Goal: Check status: Check status

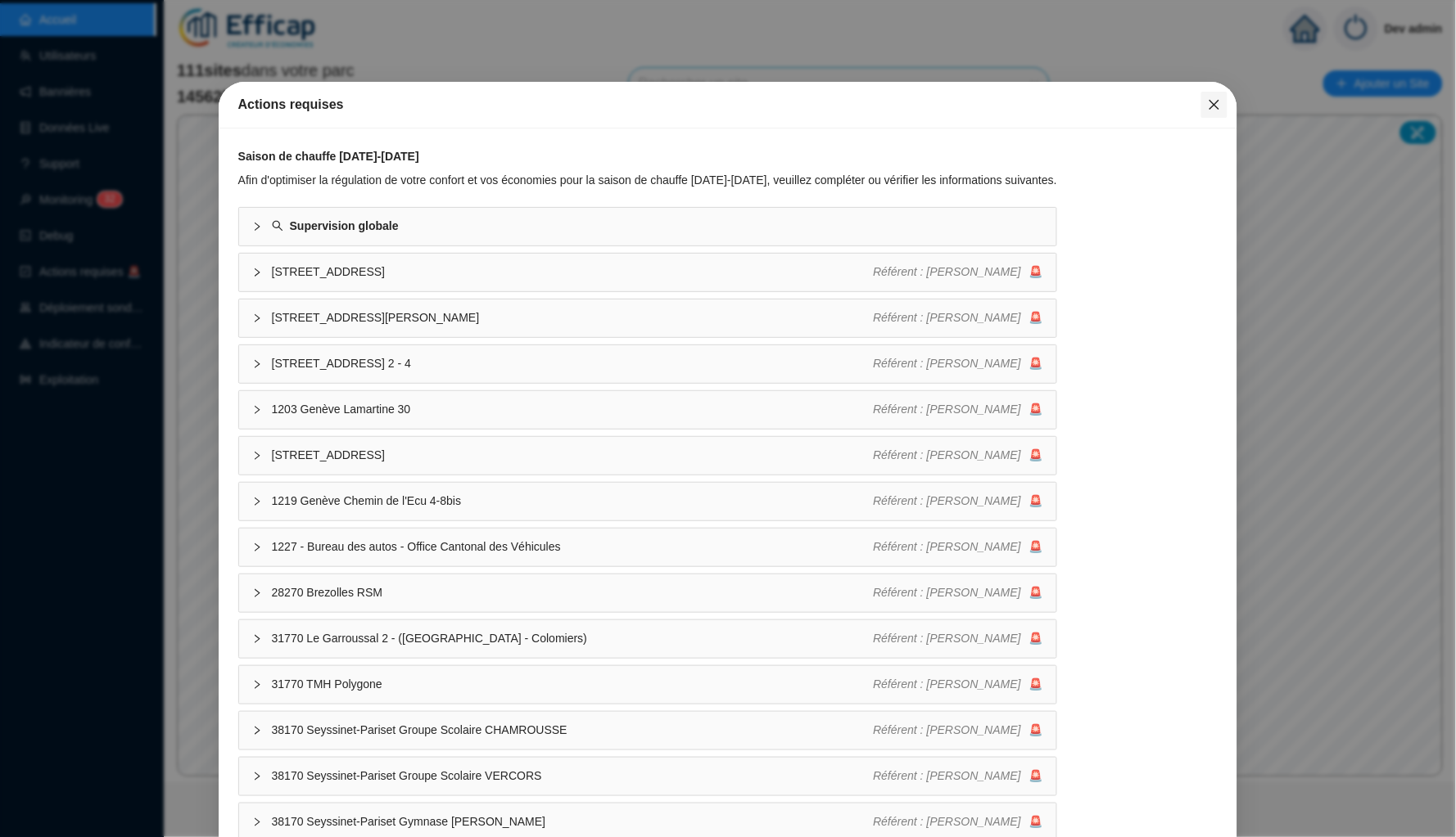
drag, startPoint x: 0, startPoint y: 0, endPoint x: 1218, endPoint y: 111, distance: 1223.0
click at [1218, 111] on button "Close" at bounding box center [1214, 104] width 26 height 26
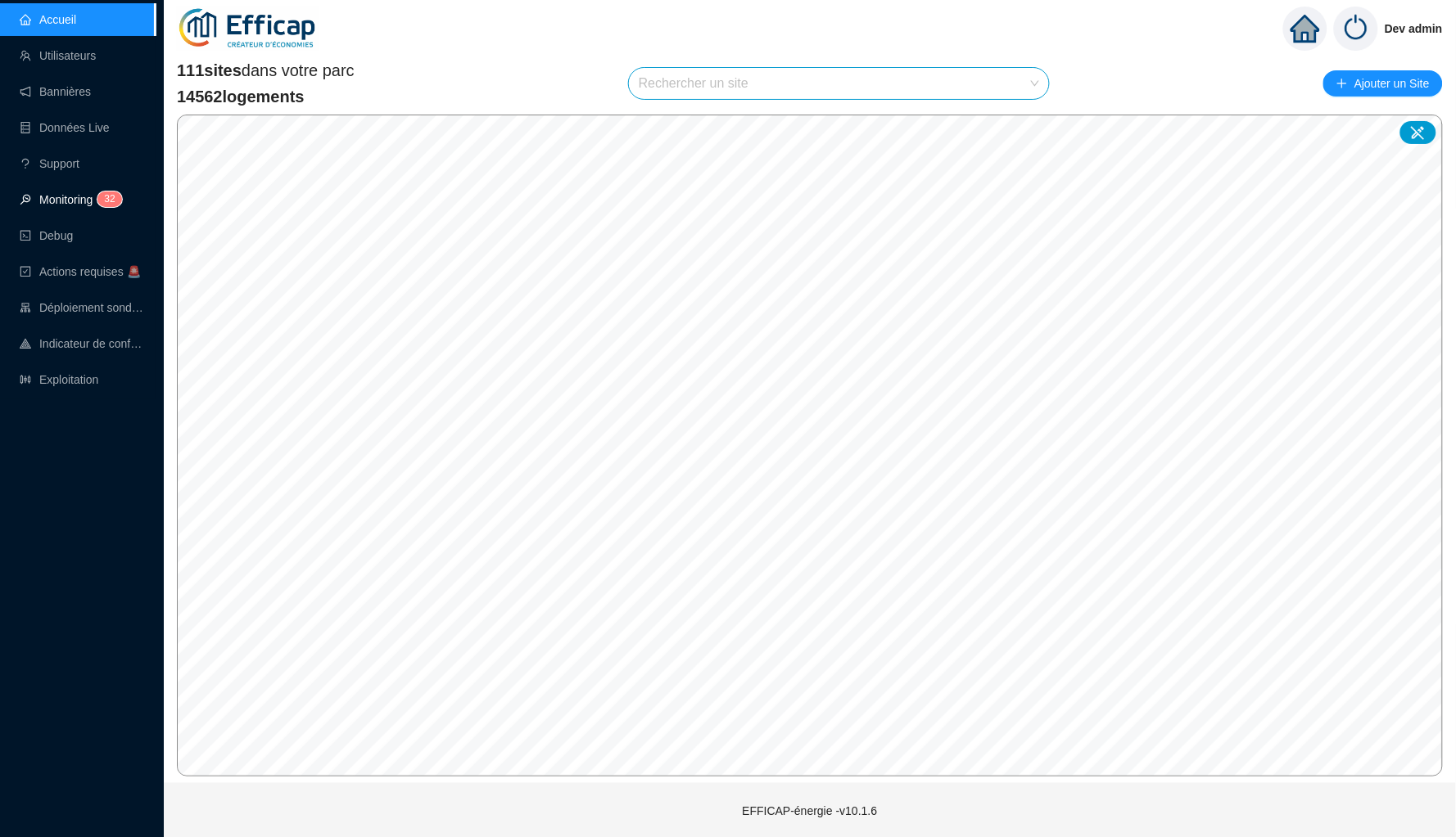
click at [77, 193] on link "Monitoring 3 2" at bounding box center [69, 199] width 97 height 13
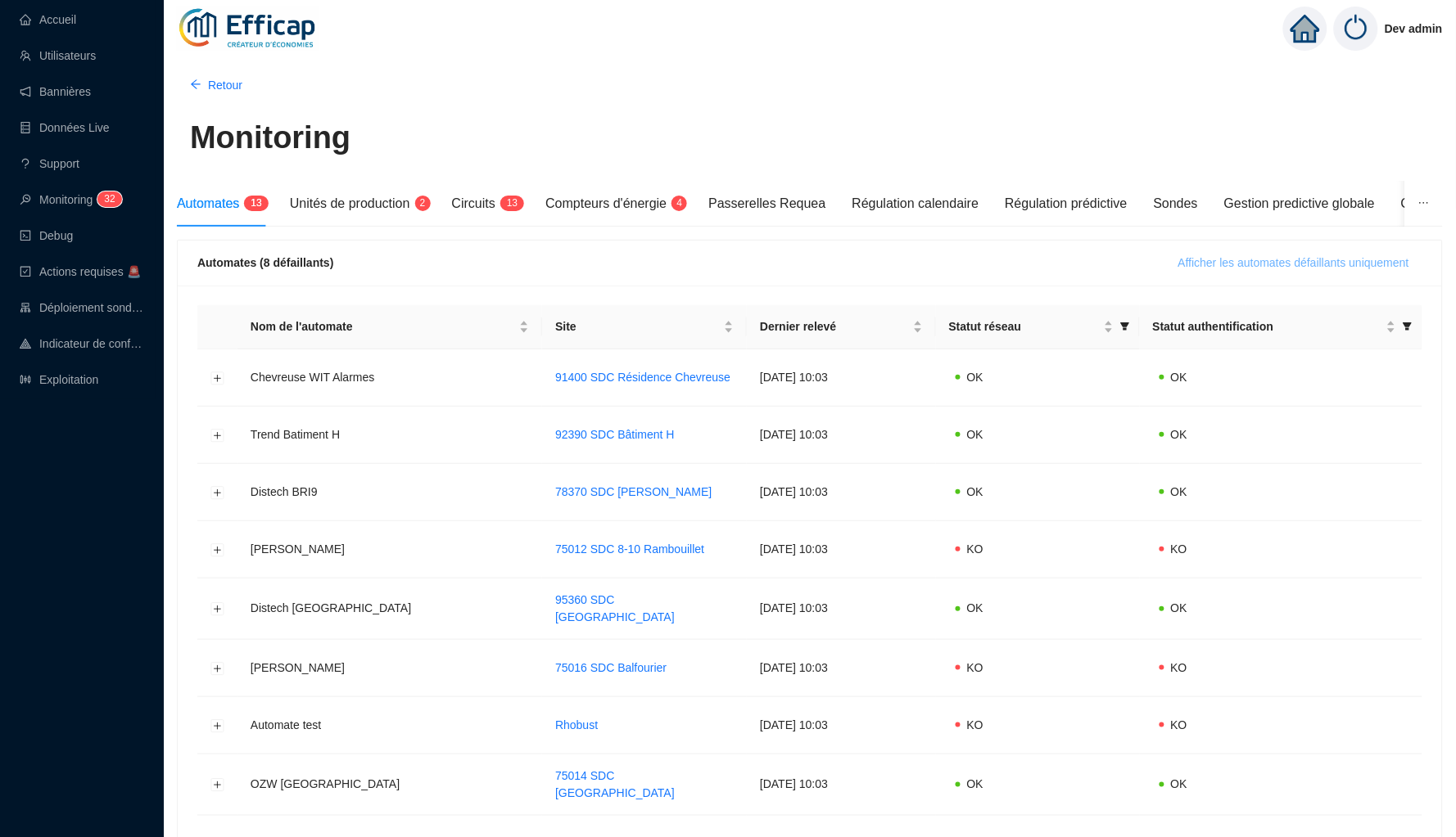
click at [1307, 259] on span "Afficher les automates défaillants uniquement" at bounding box center [1293, 264] width 231 height 17
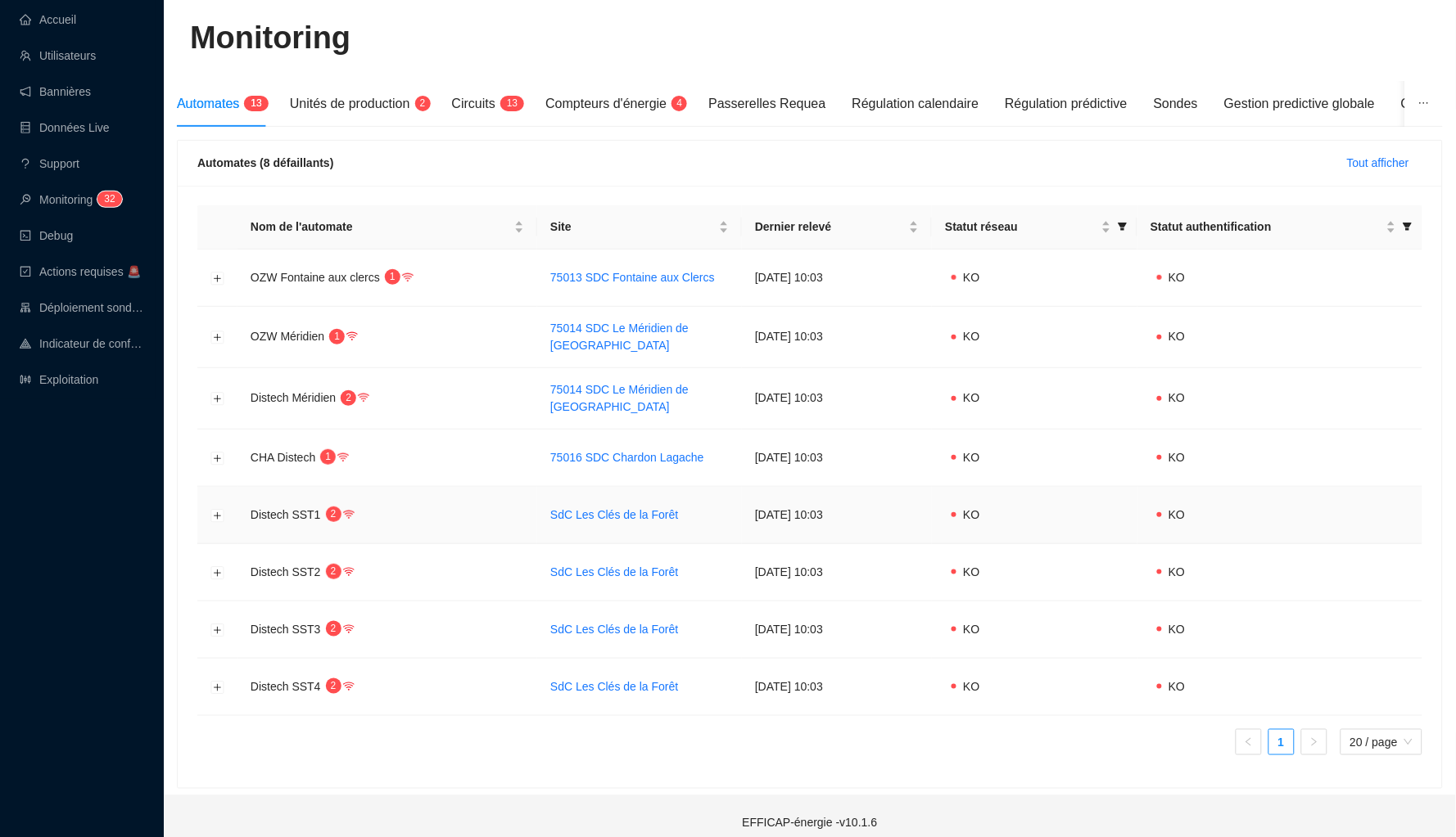
scroll to position [90, 0]
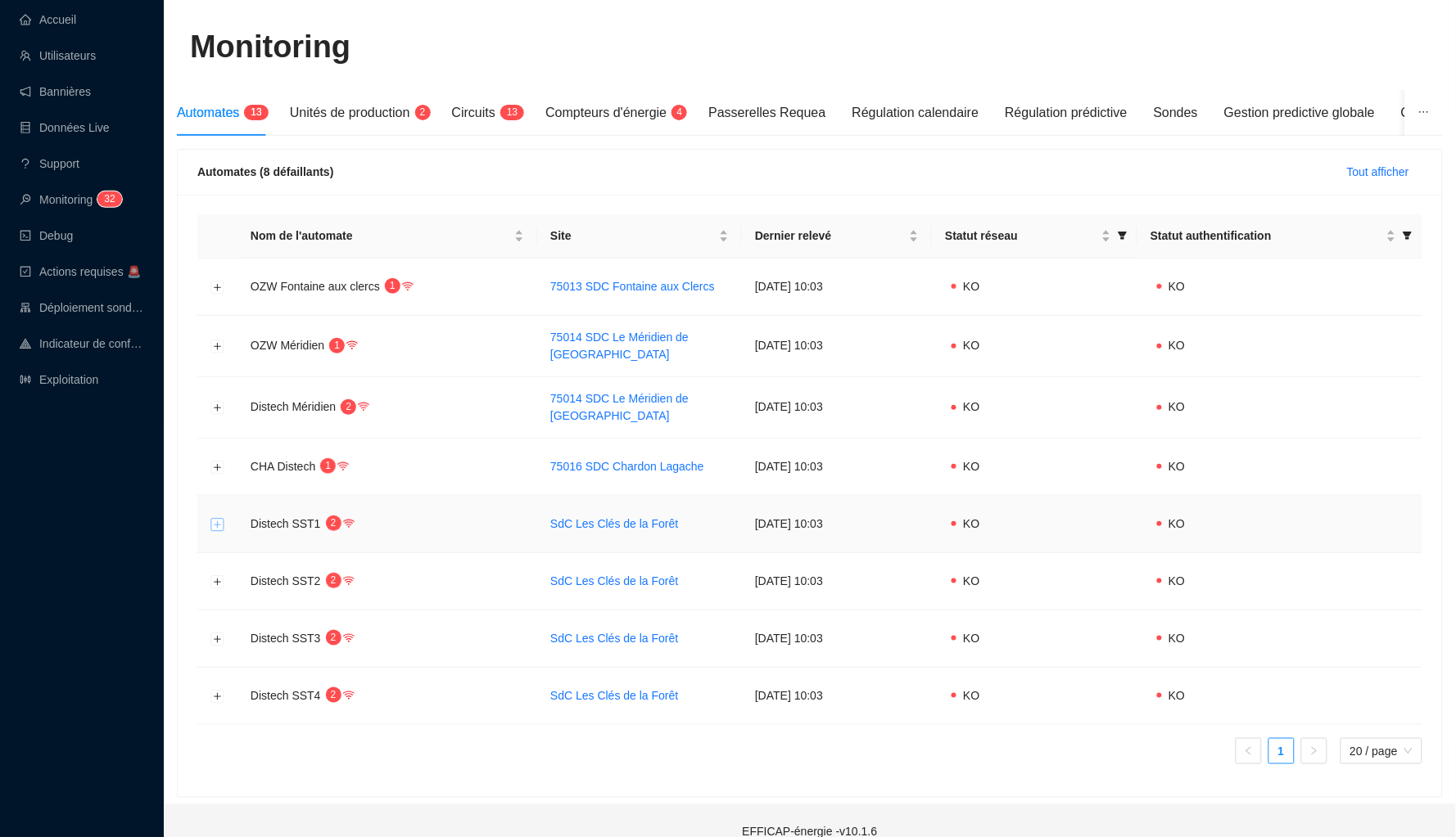
click at [214, 518] on button "Développer la ligne" at bounding box center [218, 524] width 13 height 13
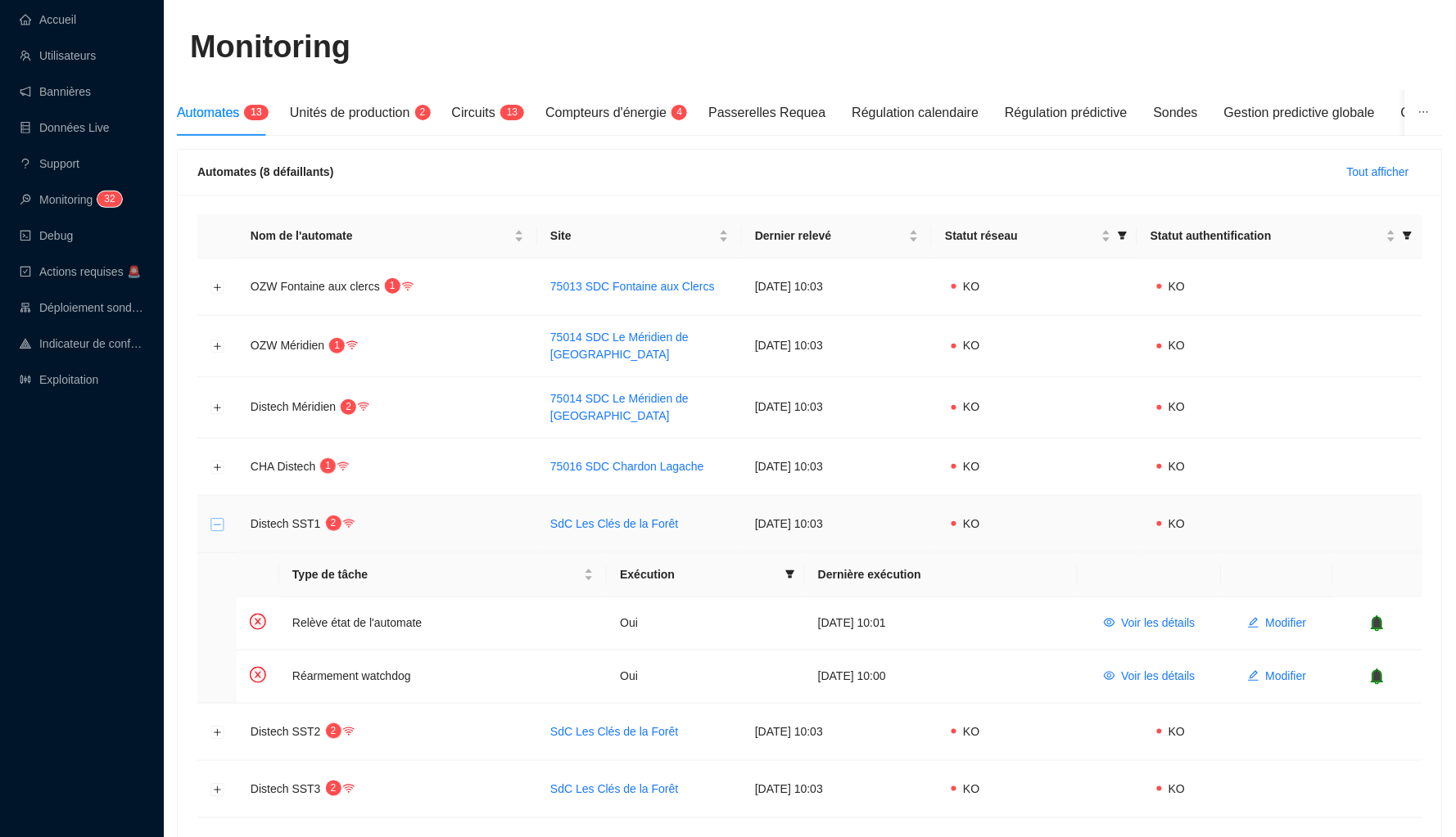
click at [214, 518] on button "Réduire la ligne" at bounding box center [218, 524] width 13 height 13
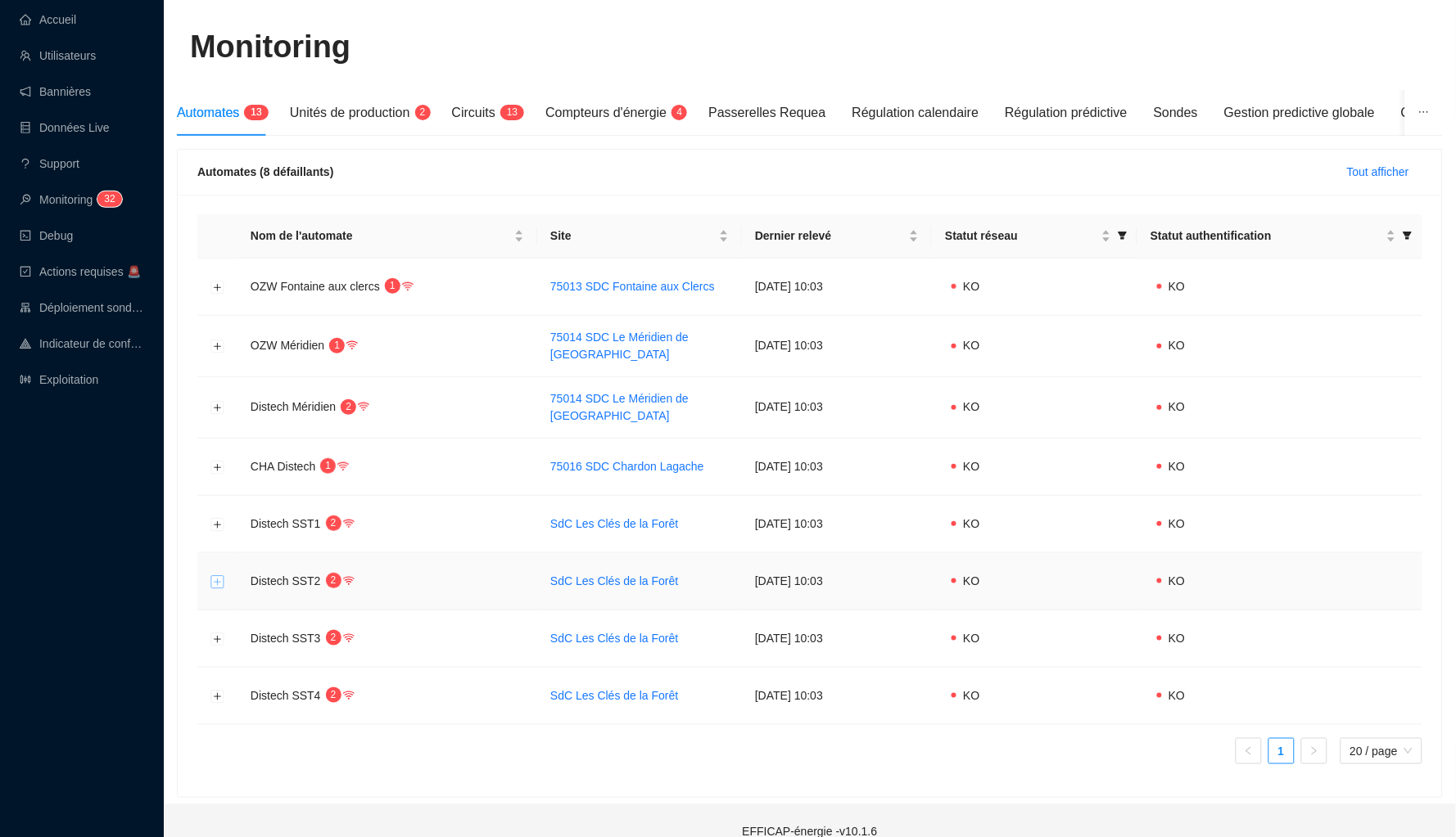
click at [217, 575] on button "Développer la ligne" at bounding box center [218, 581] width 13 height 13
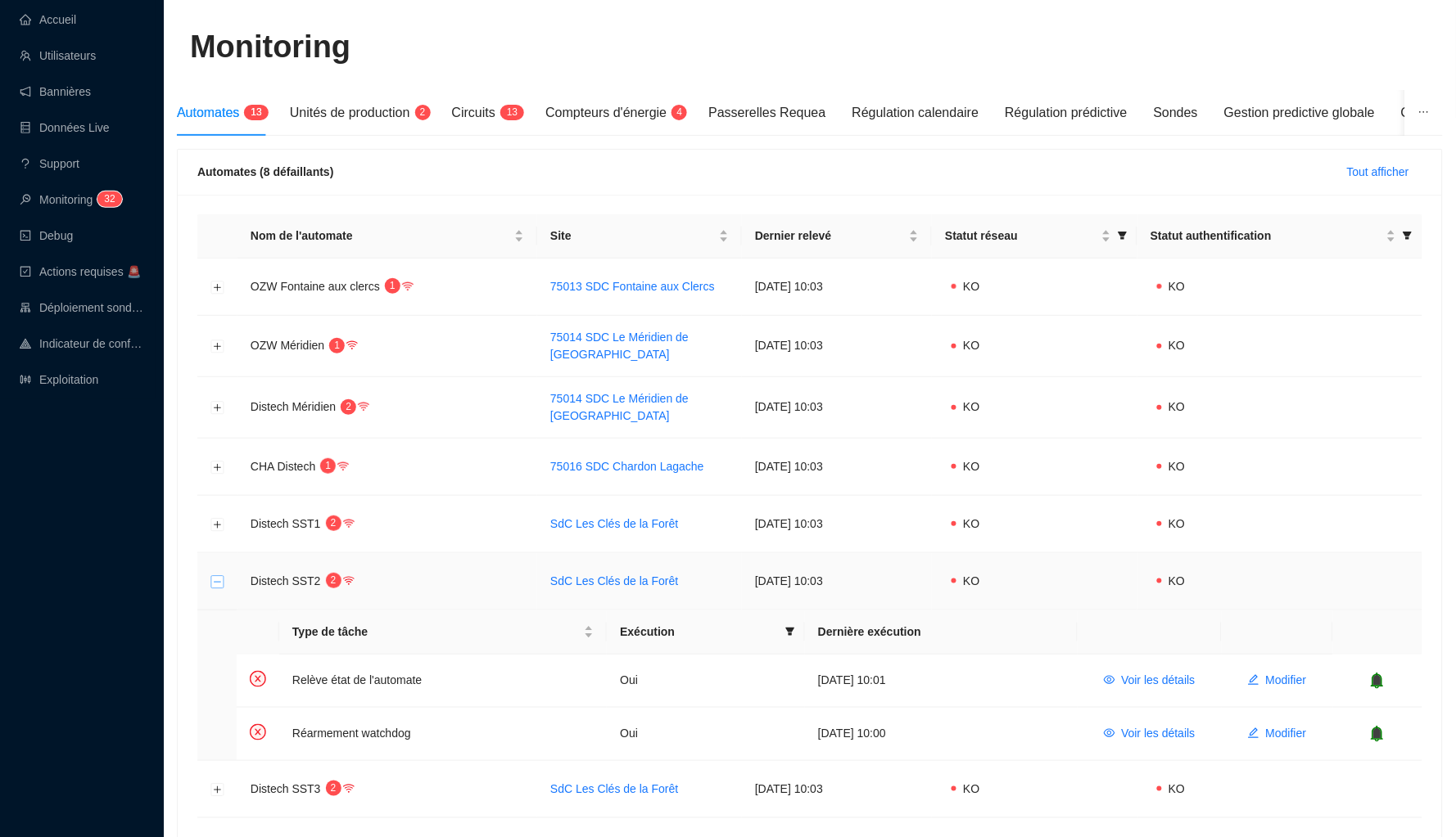
click at [217, 575] on button "Réduire la ligne" at bounding box center [218, 581] width 13 height 13
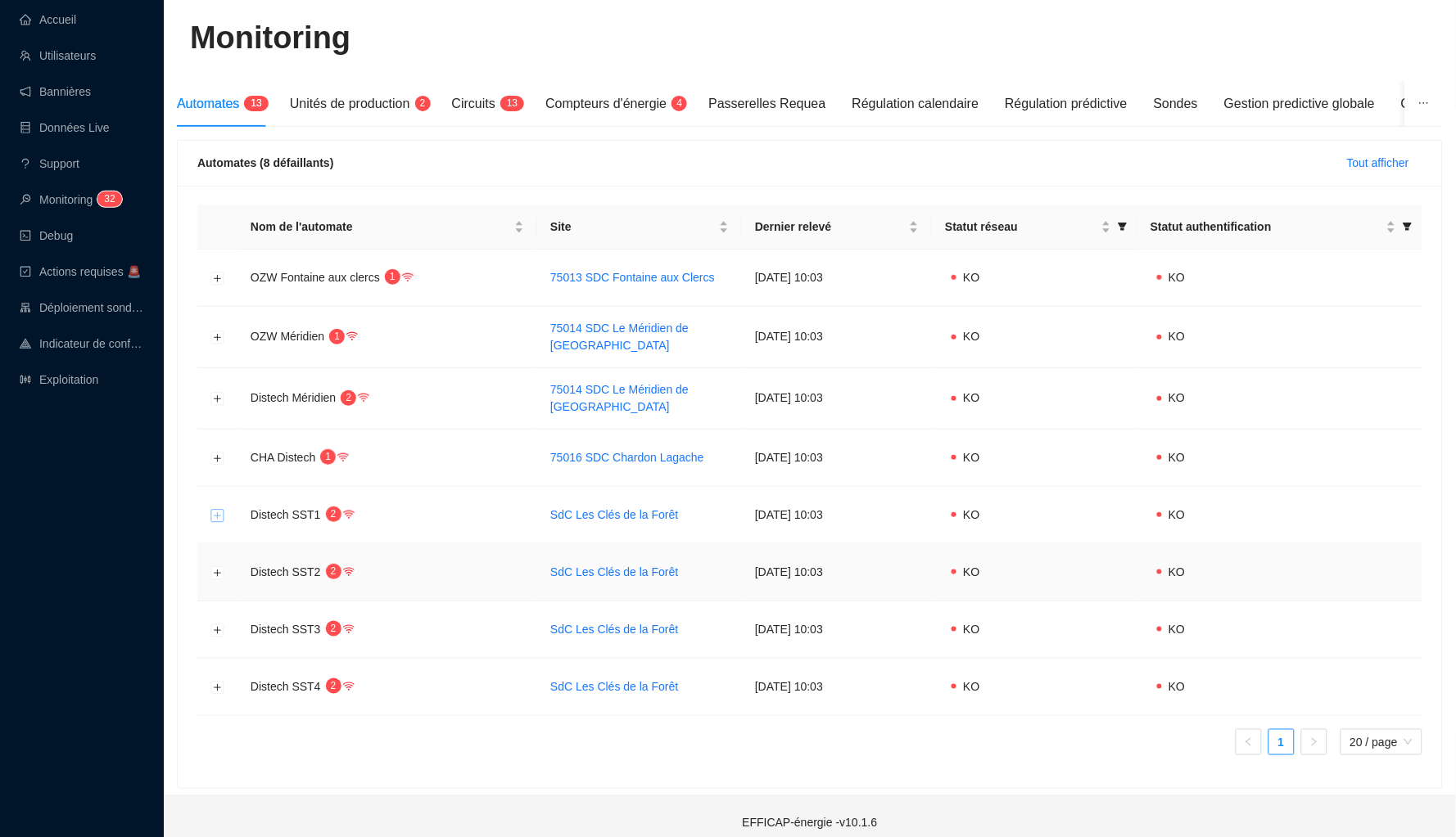
scroll to position [99, 0]
click at [214, 510] on button "Développer la ligne" at bounding box center [218, 516] width 13 height 13
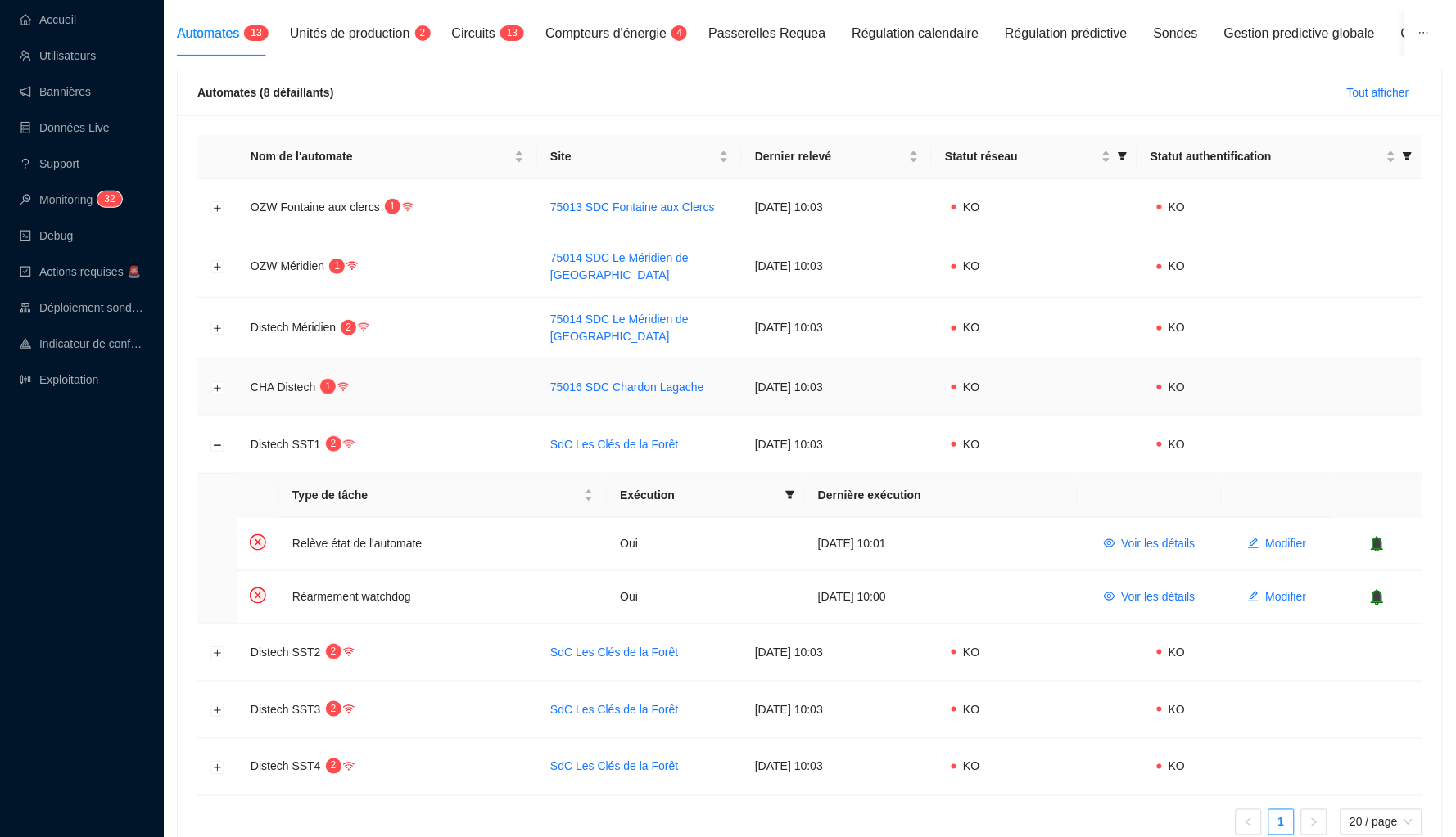
scroll to position [148, 0]
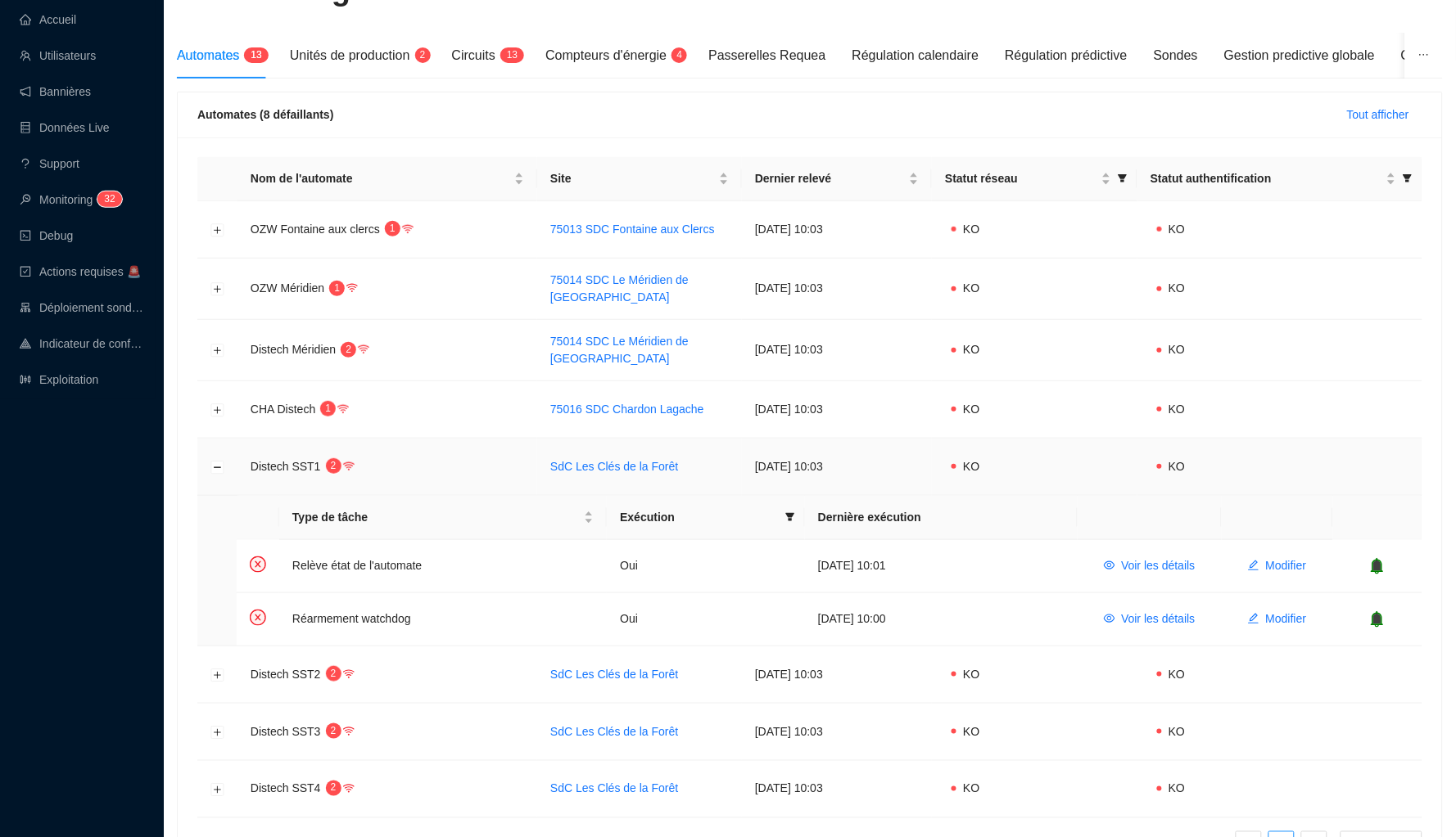
click at [211, 461] on td at bounding box center [218, 467] width 40 height 57
click at [212, 461] on button "Réduire la ligne" at bounding box center [218, 467] width 13 height 13
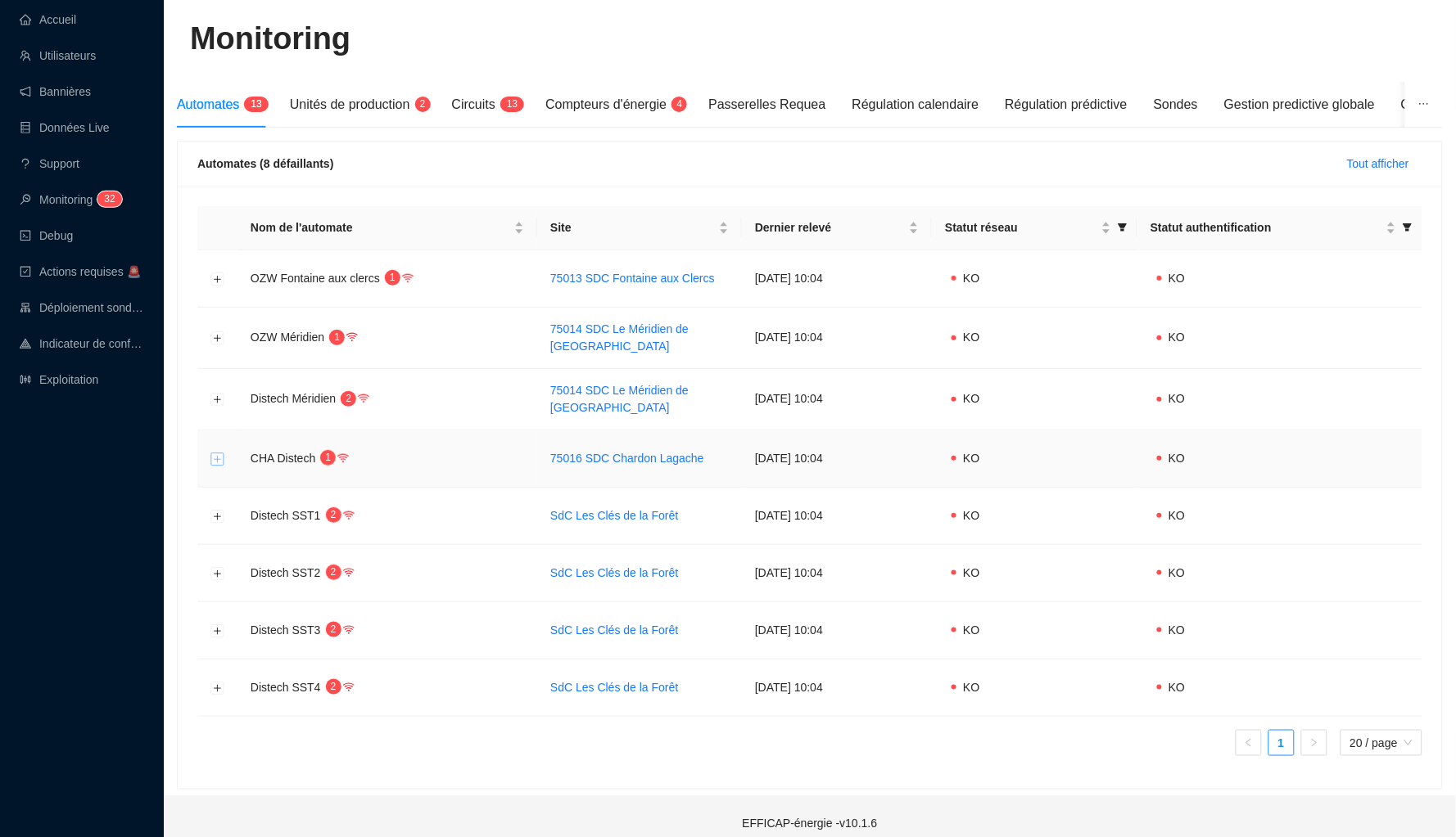
click at [221, 452] on button "Développer la ligne" at bounding box center [218, 459] width 13 height 13
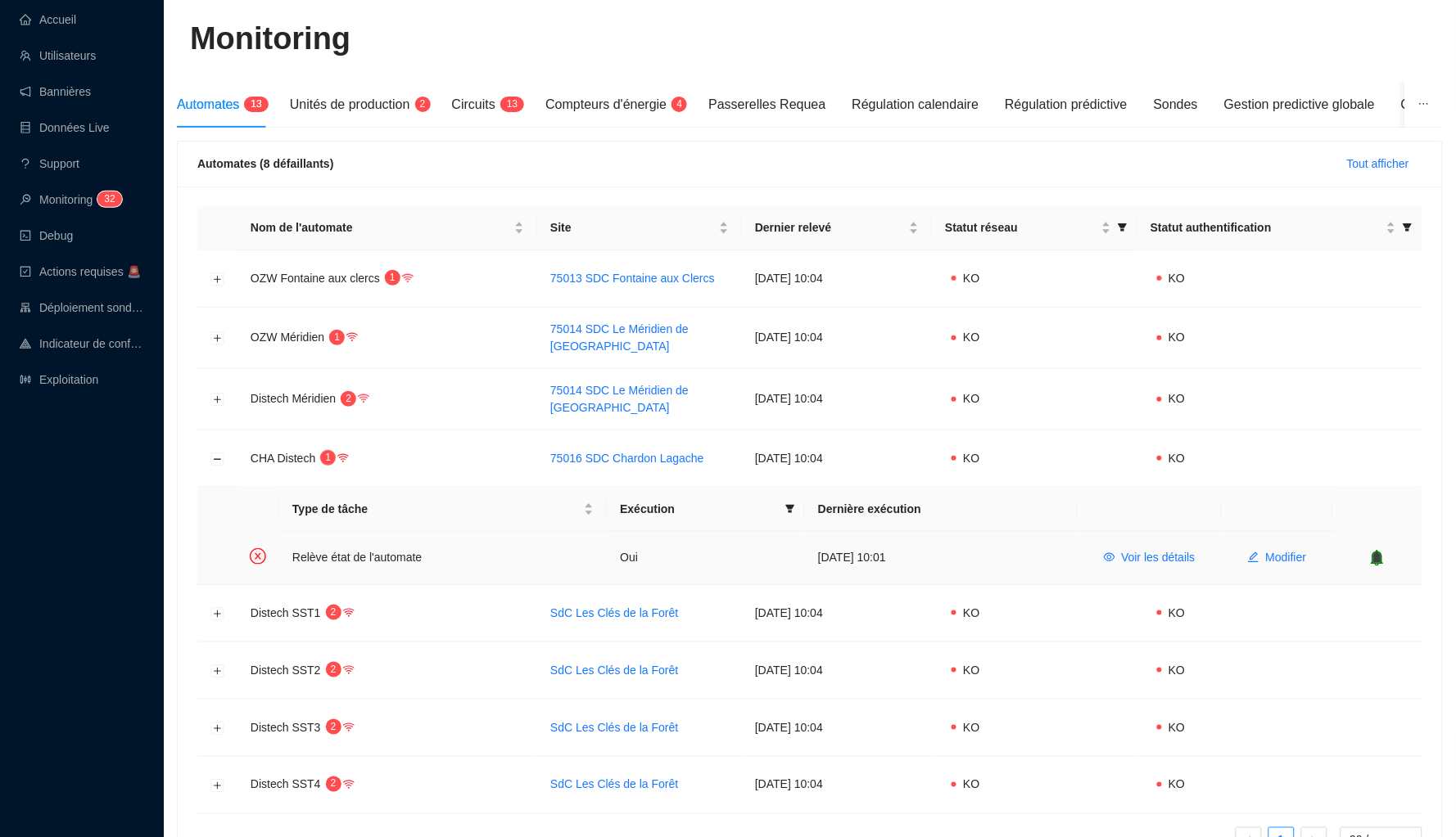
click at [1379, 552] on icon "bell" at bounding box center [1378, 557] width 10 height 11
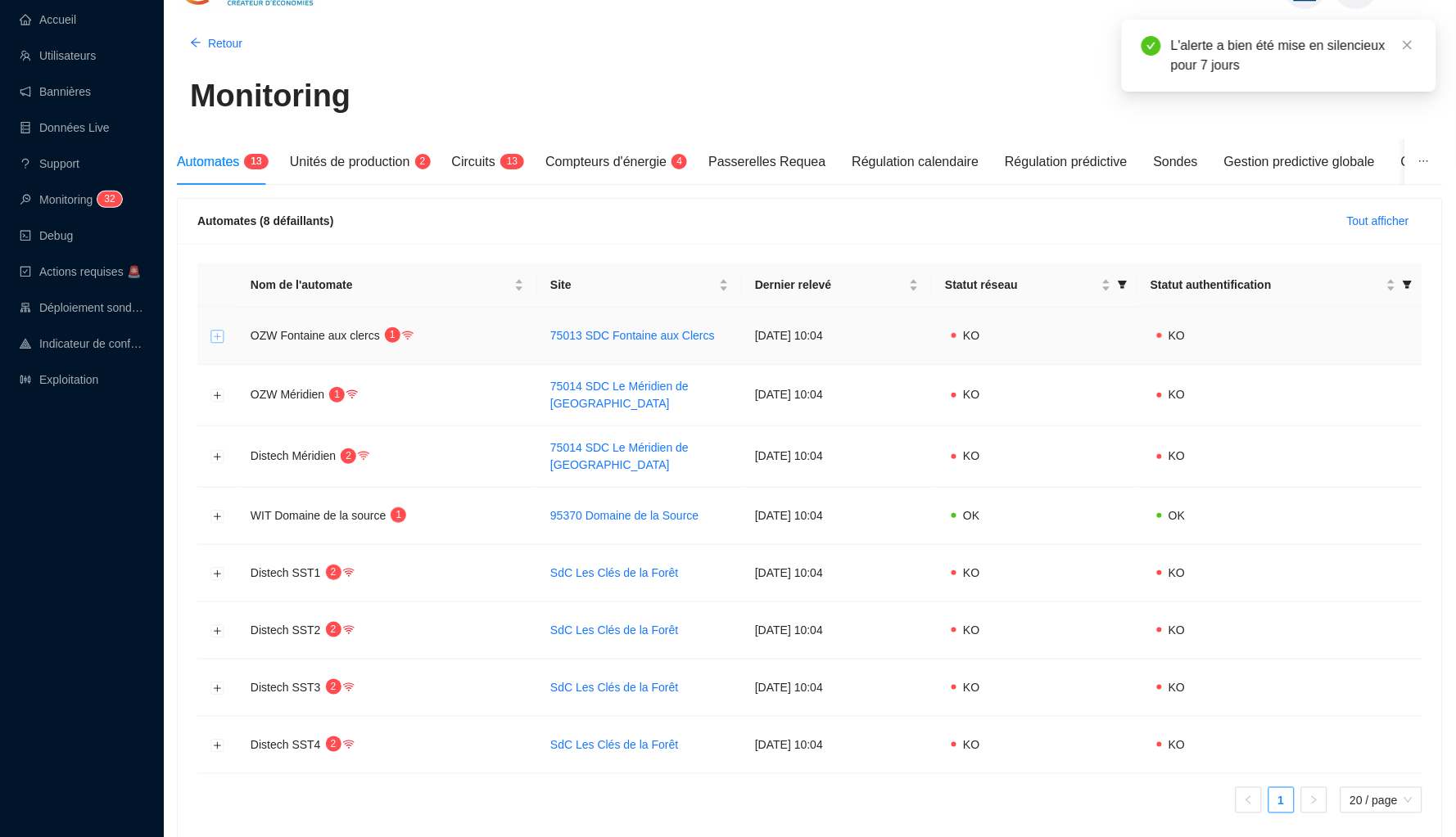
click at [216, 335] on button "Développer la ligne" at bounding box center [218, 336] width 13 height 13
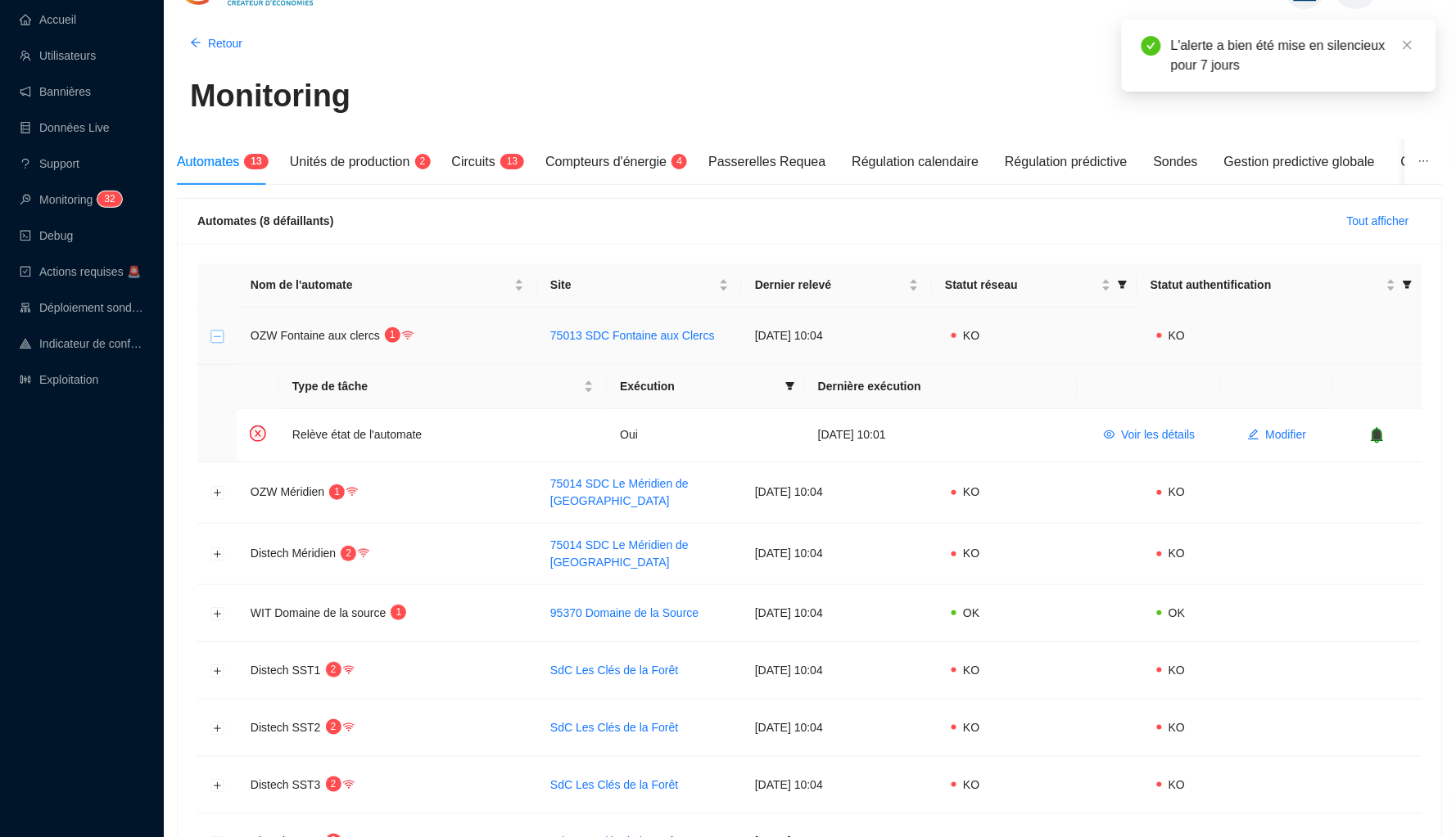
click at [216, 335] on button "Réduire la ligne" at bounding box center [218, 336] width 13 height 13
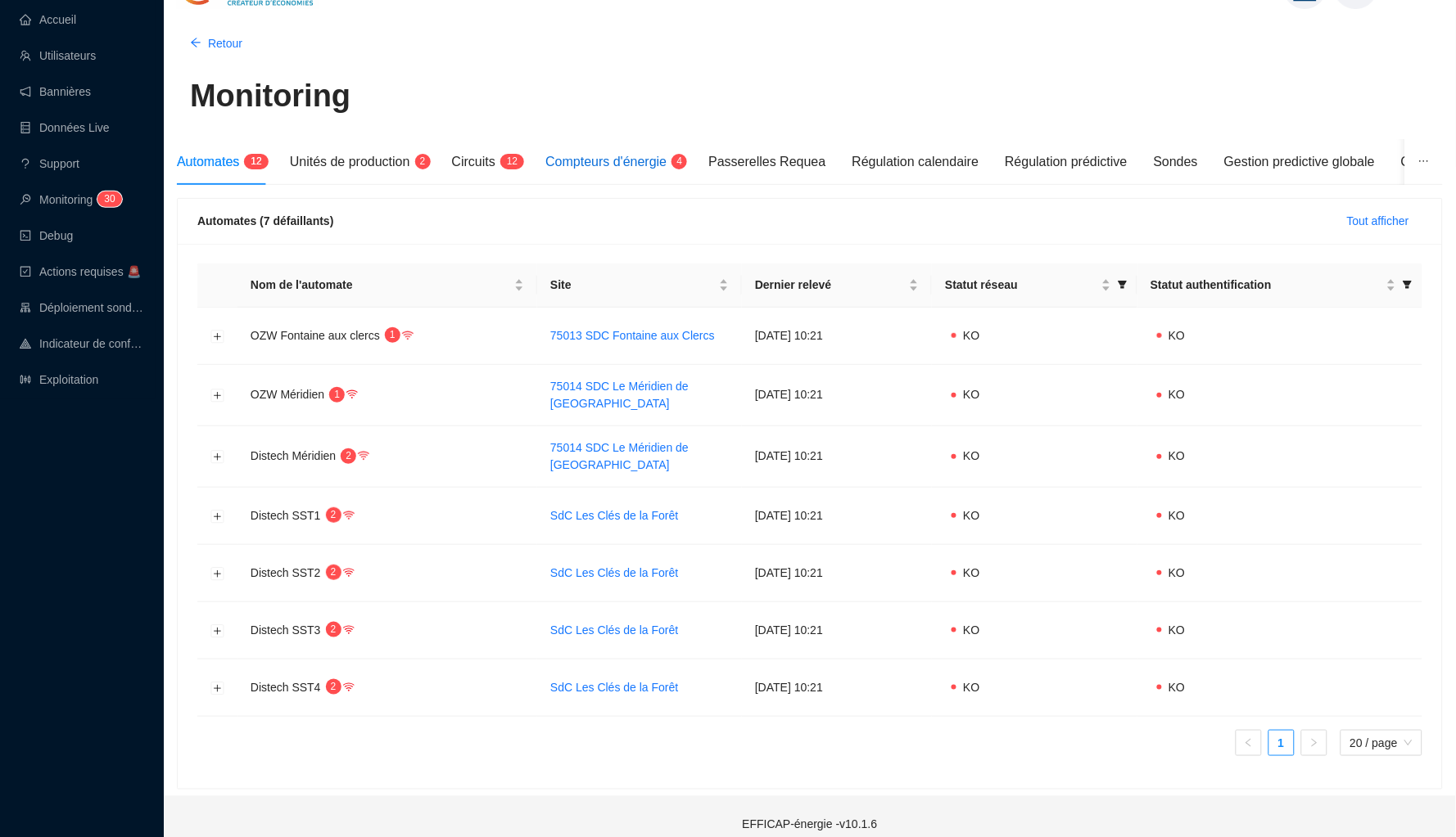
click at [661, 160] on span "Compteurs d'énergie" at bounding box center [606, 162] width 121 height 14
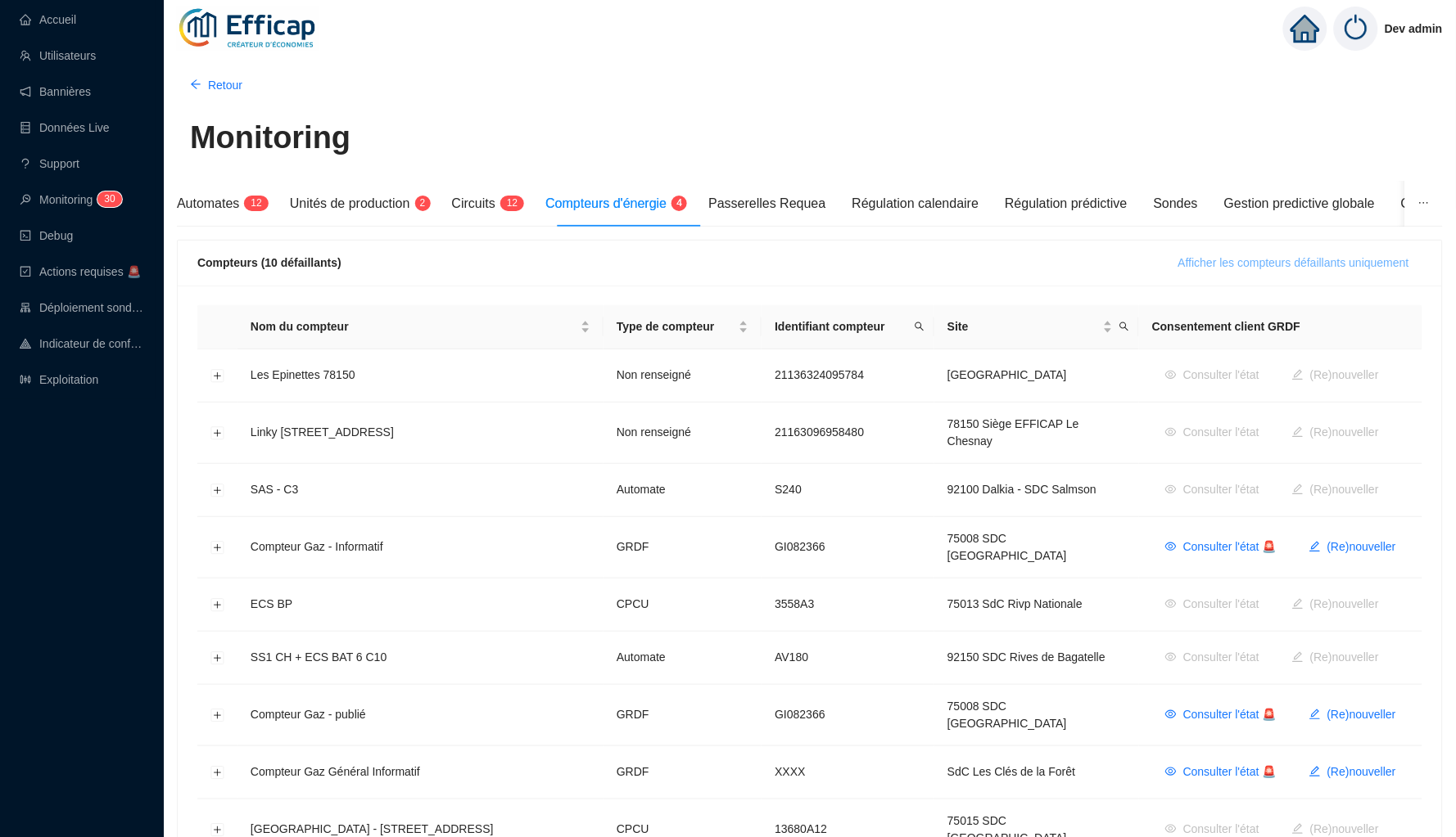
click at [1218, 263] on span "Afficher les compteurs défaillants uniquement" at bounding box center [1293, 264] width 231 height 17
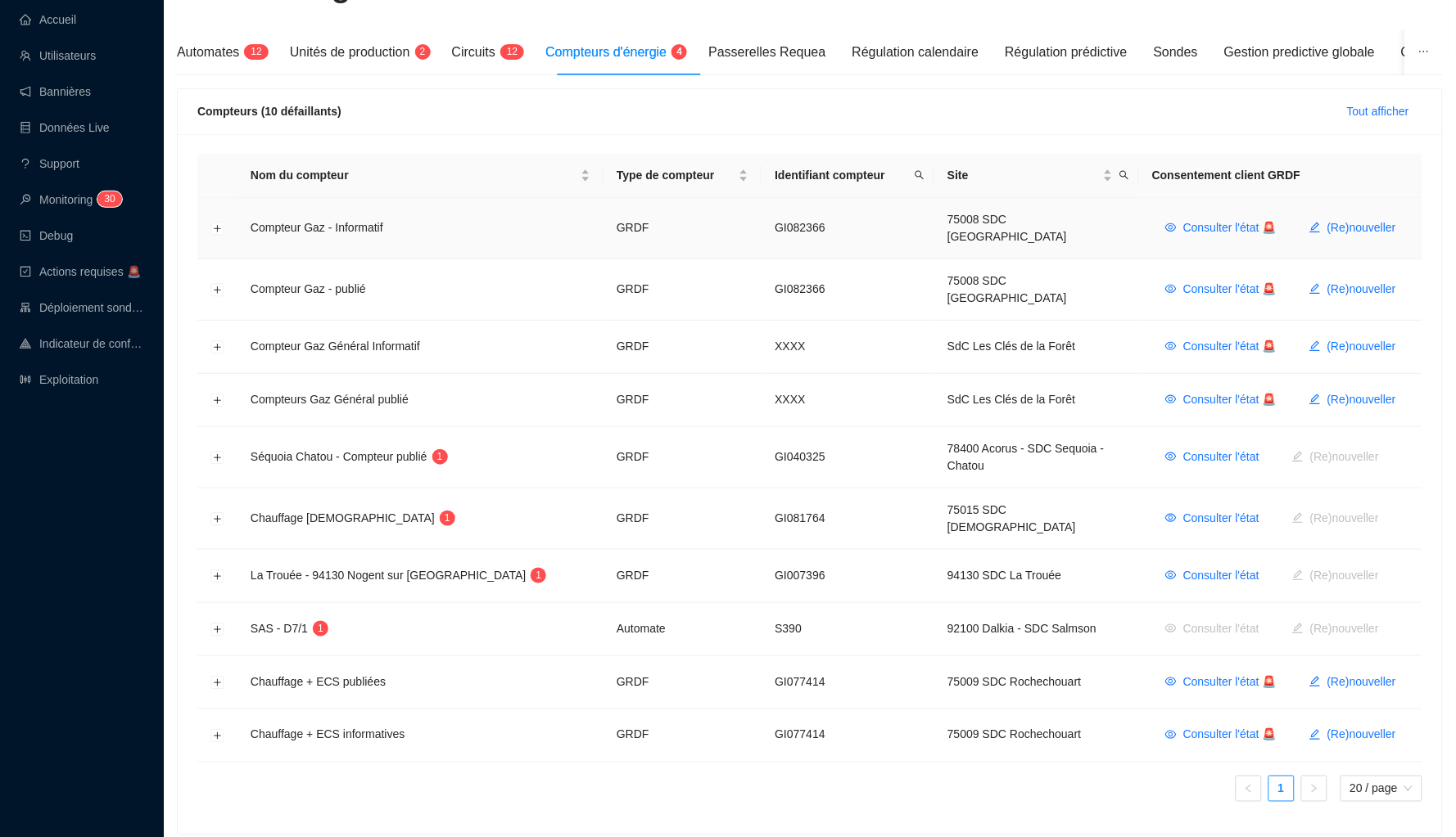
scroll to position [150, 0]
click at [216, 626] on button "Développer la ligne" at bounding box center [218, 632] width 13 height 13
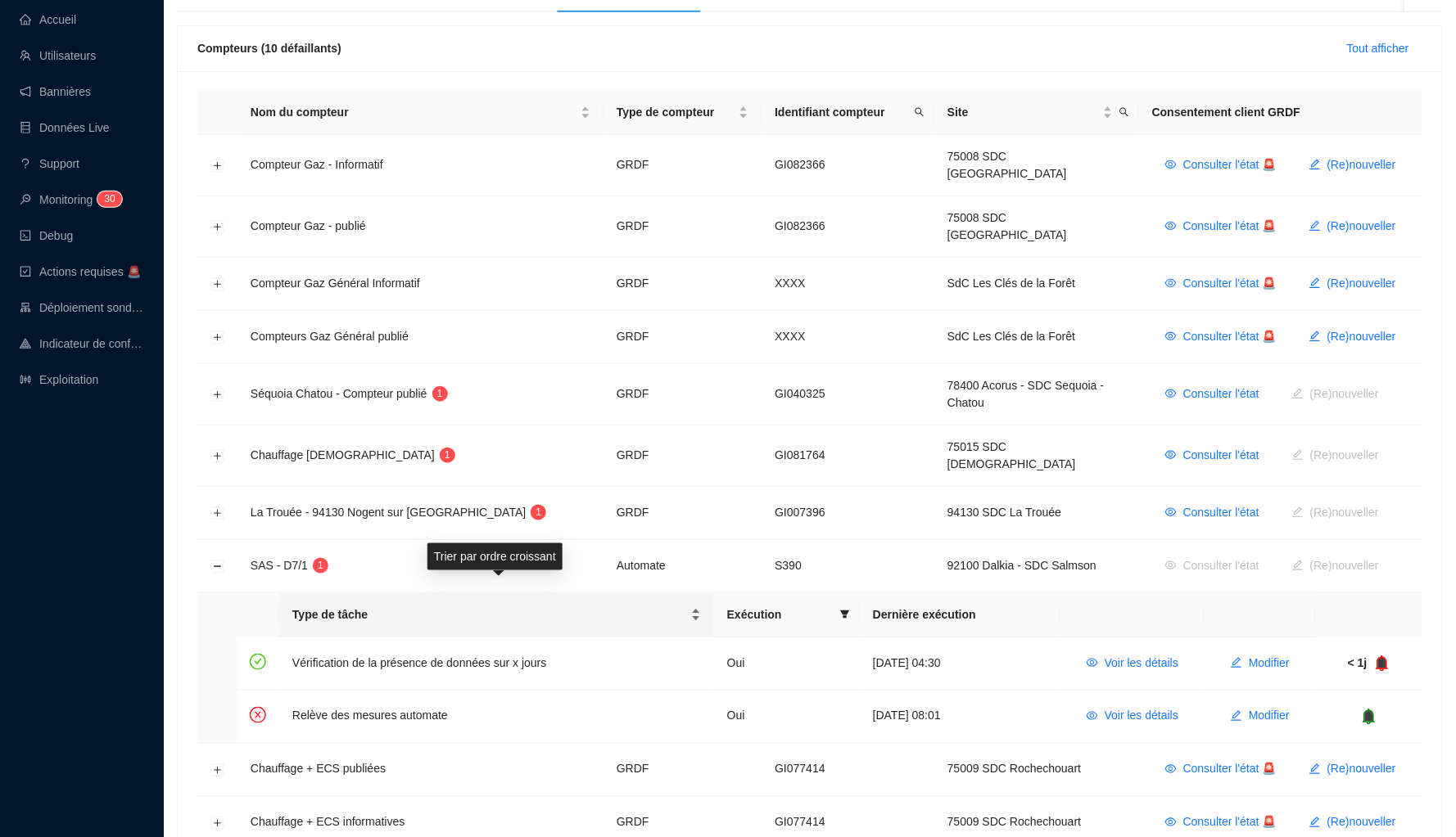
scroll to position [224, 0]
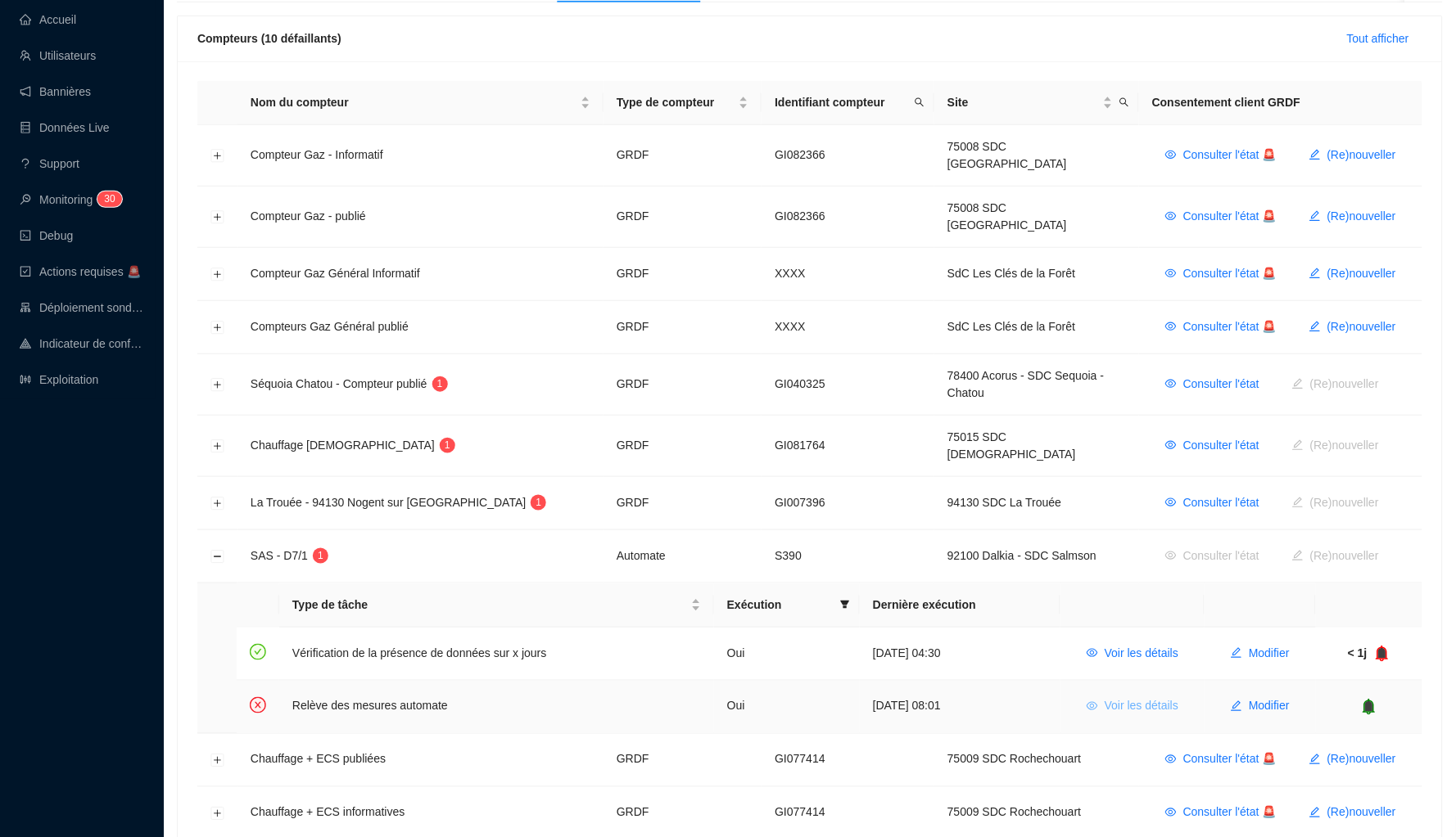
click at [1150, 698] on span "Voir les détails" at bounding box center [1141, 706] width 74 height 17
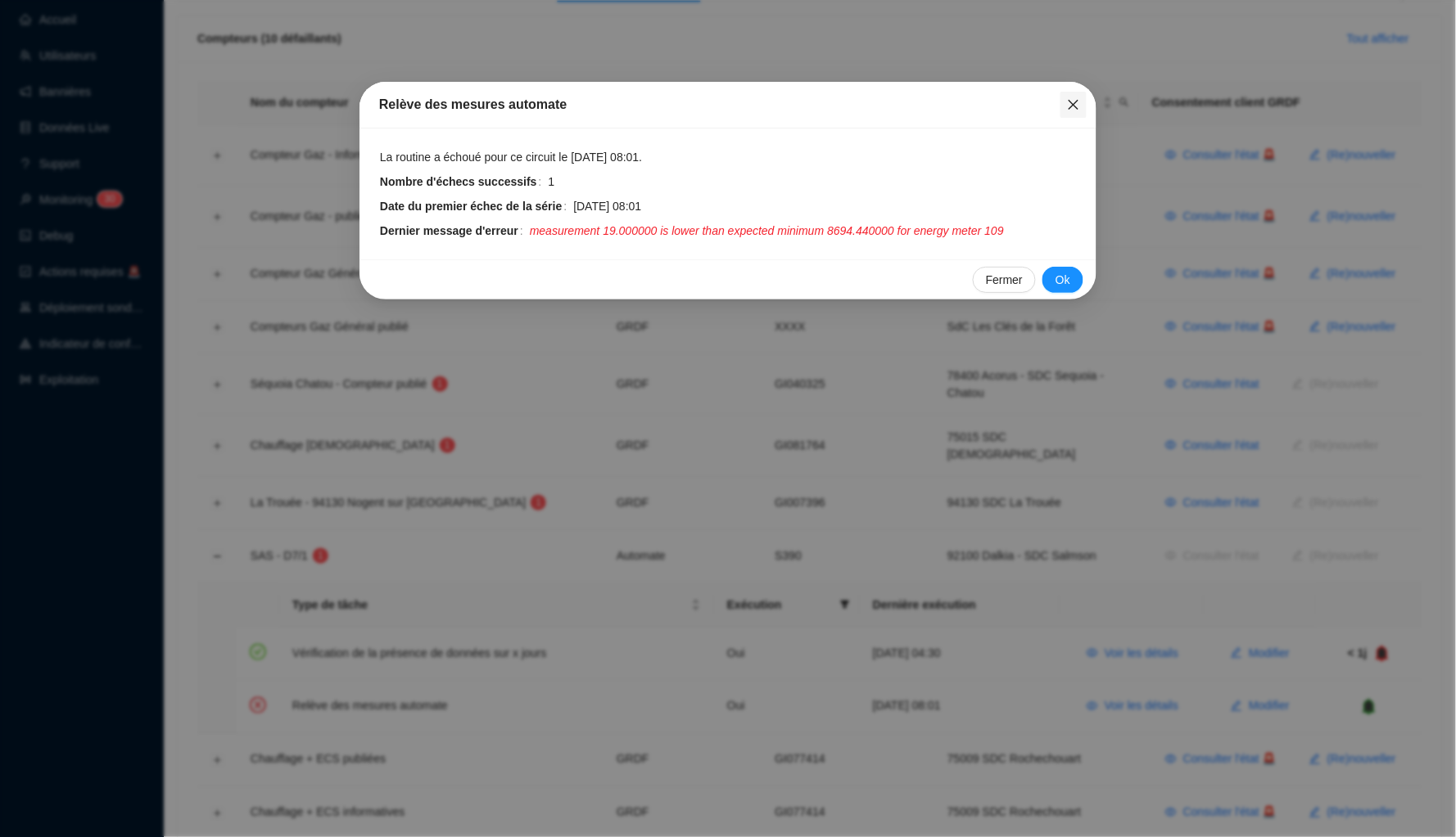
click at [1070, 102] on icon "close" at bounding box center [1073, 104] width 10 height 10
